Goal: Navigation & Orientation: Find specific page/section

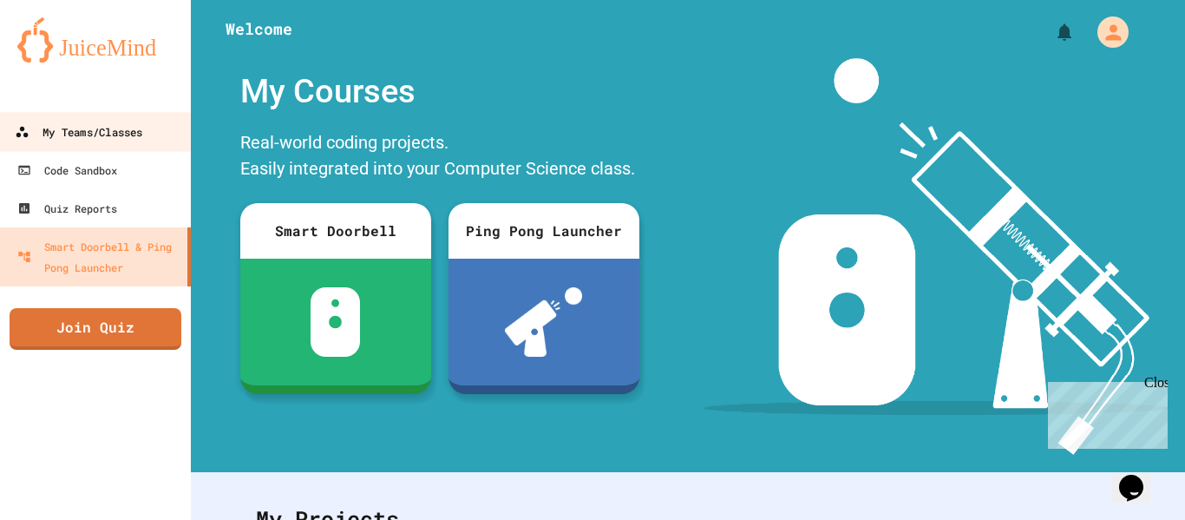
click at [89, 135] on div "My Teams/Classes" at bounding box center [79, 132] width 128 height 22
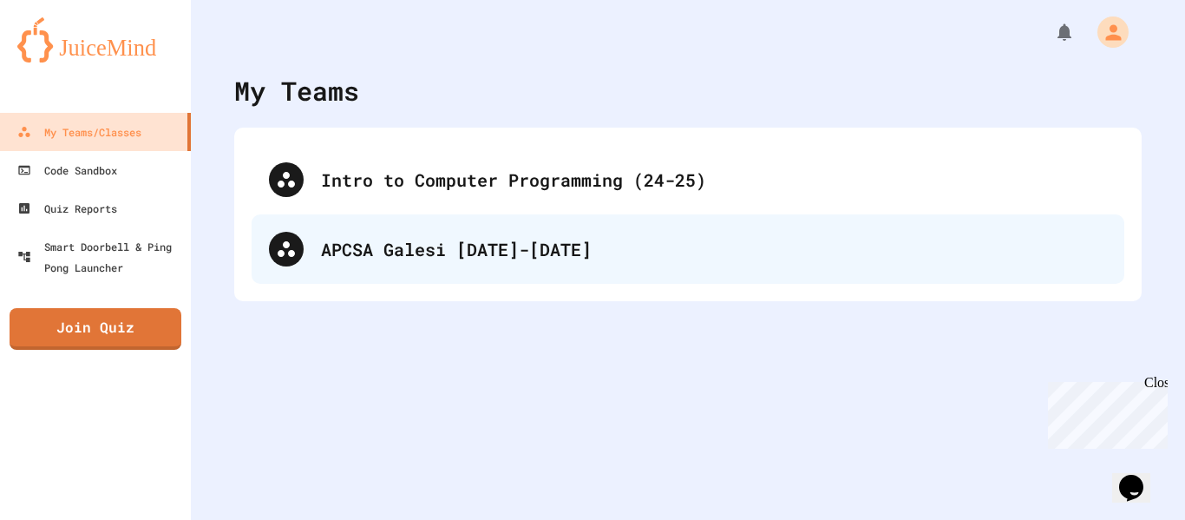
click at [349, 267] on div "APCSA Galesi [DATE]-[DATE]" at bounding box center [688, 248] width 873 height 69
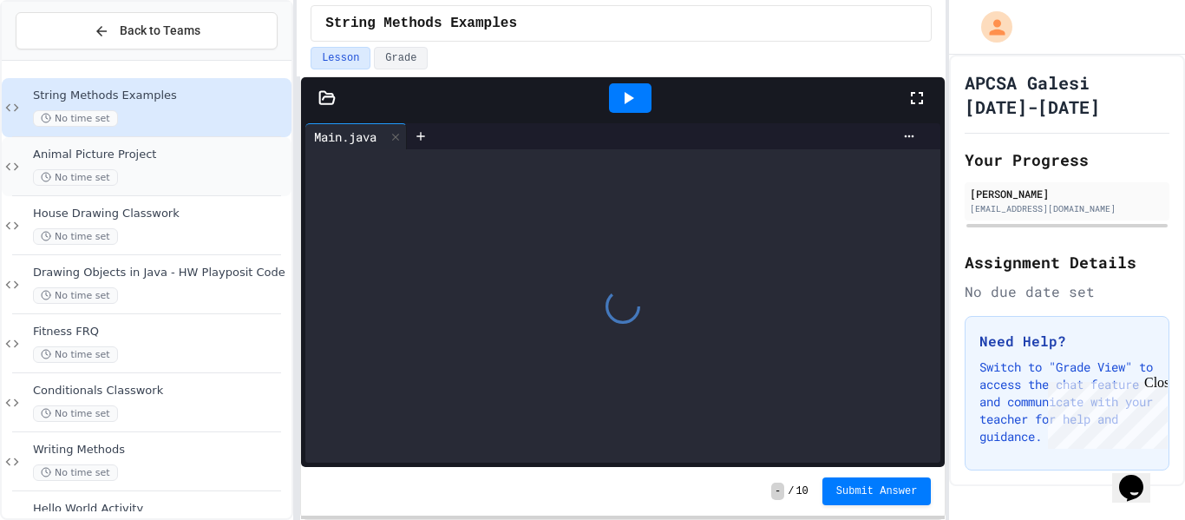
click at [33, 169] on div "No time set" at bounding box center [160, 177] width 255 height 16
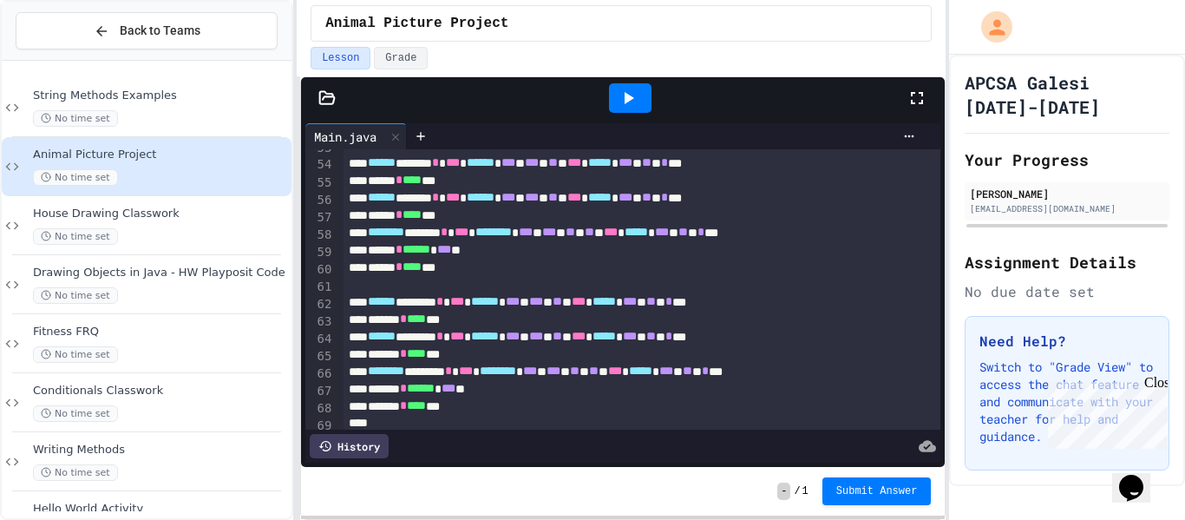
scroll to position [917, 0]
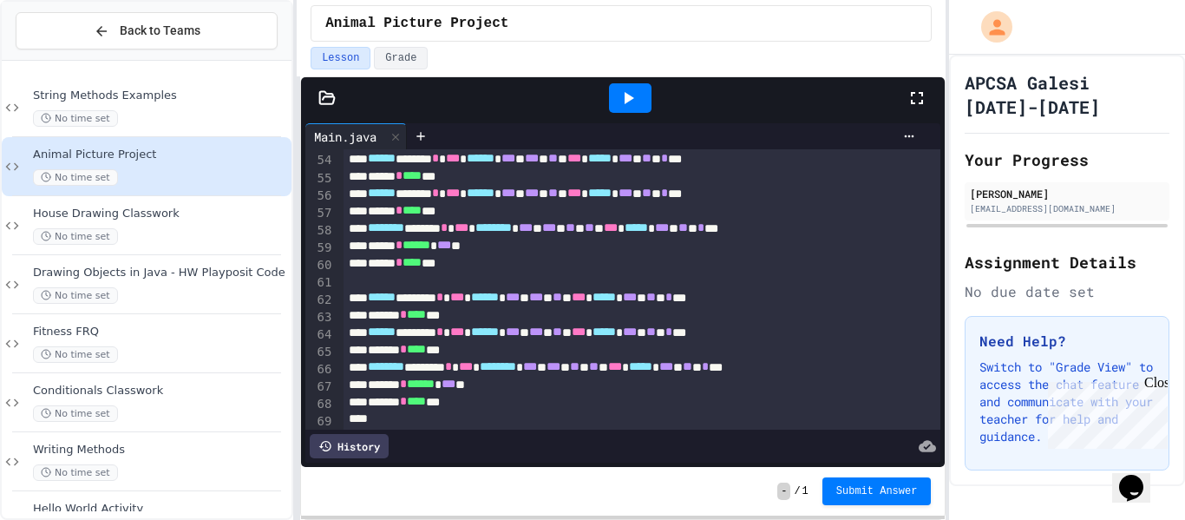
click at [630, 115] on div at bounding box center [630, 98] width 60 height 47
click at [621, 96] on icon at bounding box center [628, 98] width 21 height 21
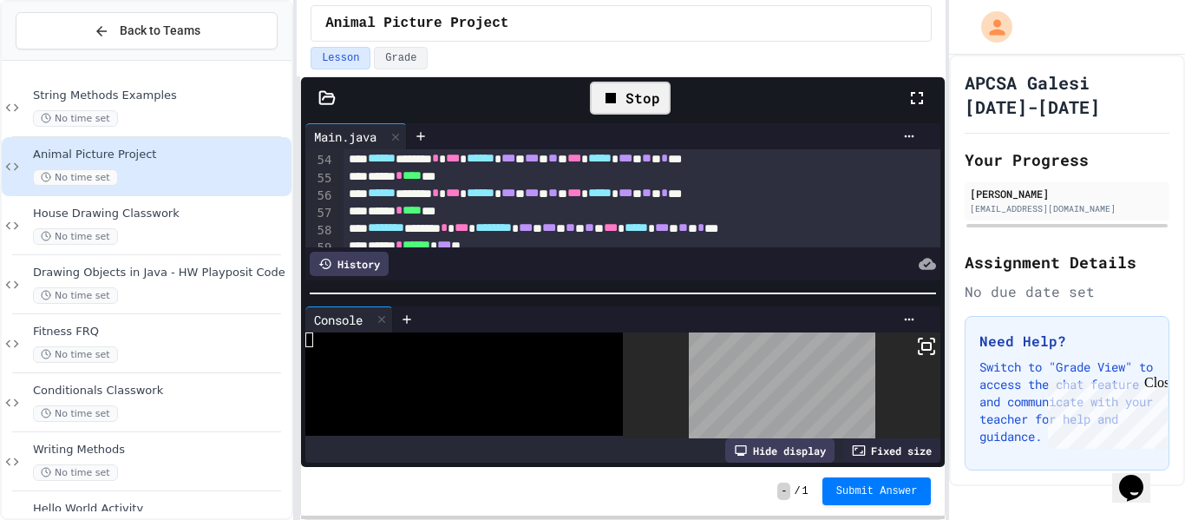
click at [921, 354] on icon at bounding box center [920, 351] width 3 height 3
